Goal: Task Accomplishment & Management: Complete application form

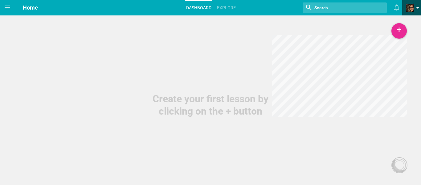
click at [409, 9] on span at bounding box center [410, 8] width 8 height 8
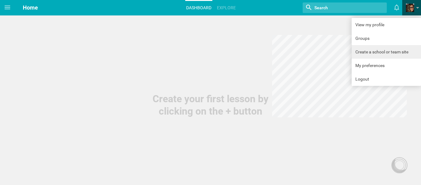
click at [379, 53] on link "Create a school or team site" at bounding box center [386, 52] width 69 height 14
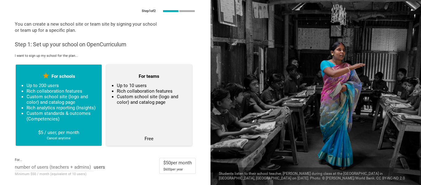
scroll to position [24, 0]
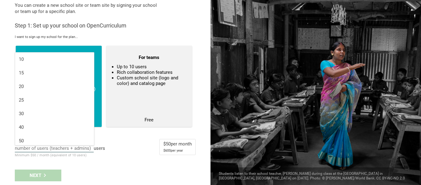
click at [77, 145] on div "10 15 20 25 30 40 50" at bounding box center [54, 148] width 79 height 7
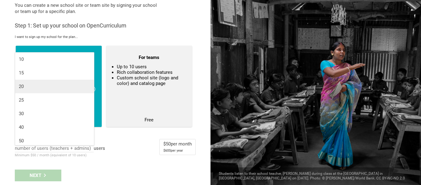
click at [63, 84] on div "20" at bounding box center [54, 86] width 71 height 6
type input "20"
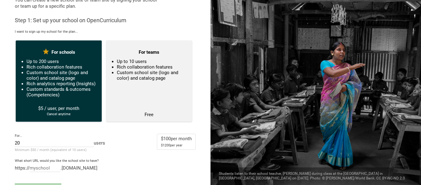
scroll to position [43, 0]
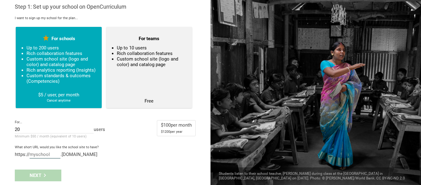
click at [51, 153] on input "text" at bounding box center [45, 154] width 31 height 7
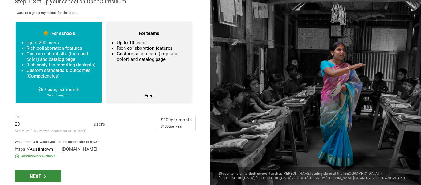
type input "Austintown"
click at [36, 176] on div "Next" at bounding box center [38, 176] width 47 height 12
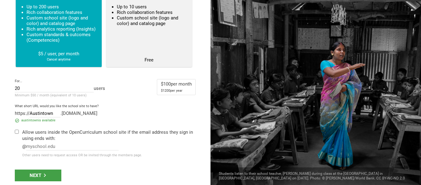
scroll to position [84, 0]
click at [17, 131] on input "checkbox" at bounding box center [17, 131] width 4 height 4
checkbox input "true"
click at [35, 145] on input "text" at bounding box center [72, 146] width 92 height 7
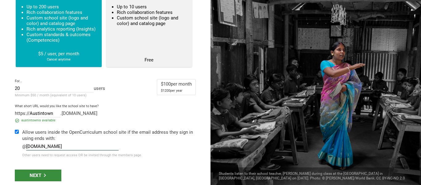
type input "[DOMAIN_NAME]"
click at [28, 175] on div "Next" at bounding box center [38, 175] width 47 height 12
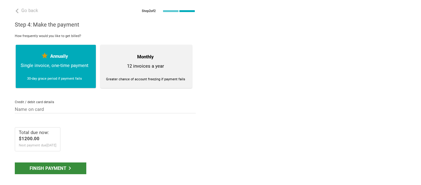
scroll to position [0, 0]
